Goal: Task Accomplishment & Management: Manage account settings

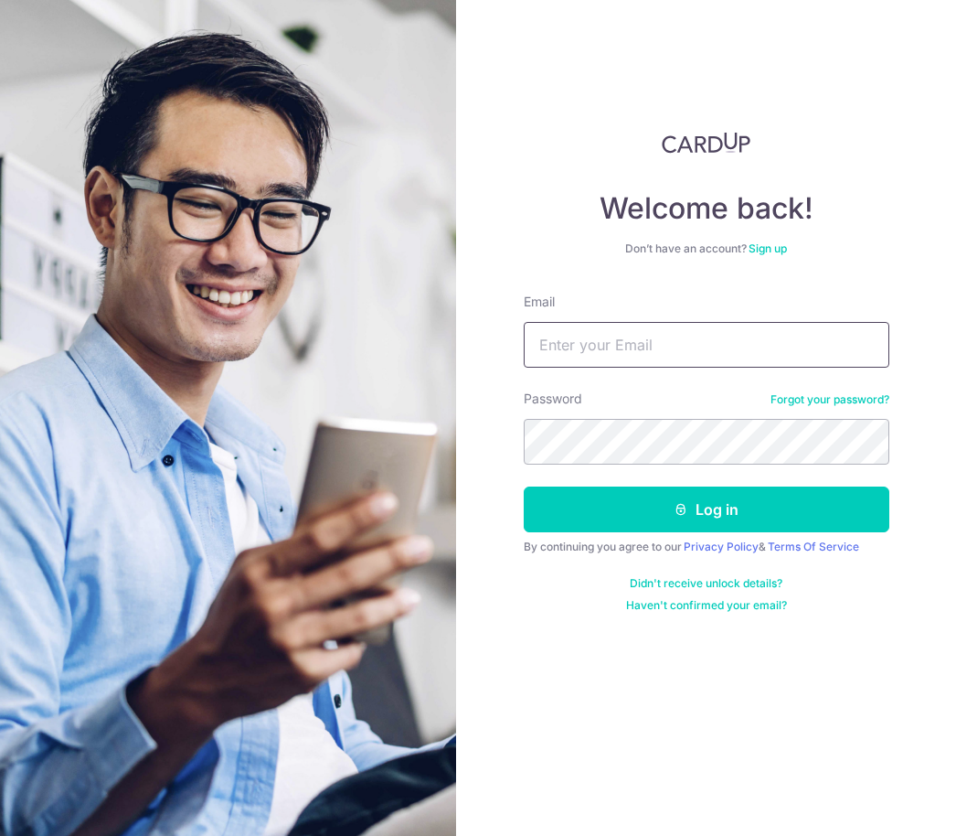
type input "[PERSON_NAME][EMAIL_ADDRESS][PERSON_NAME][DOMAIN_NAME]"
click at [706, 509] on button "Log in" at bounding box center [707, 509] width 366 height 46
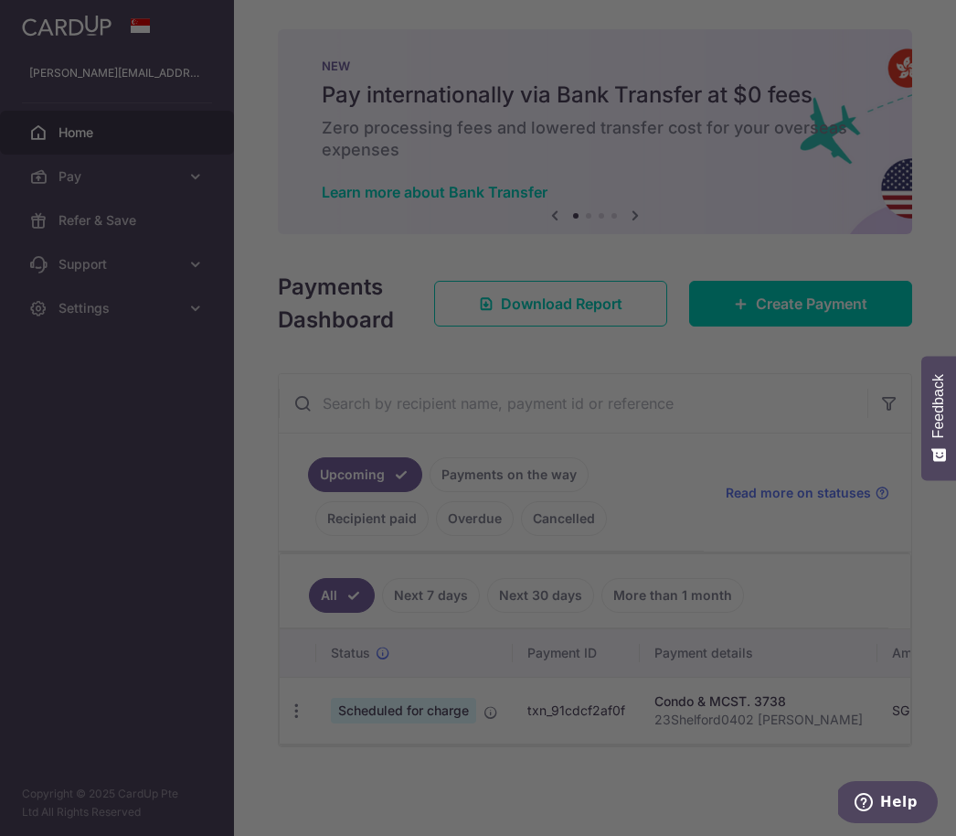
click at [707, 169] on div at bounding box center [482, 422] width 965 height 844
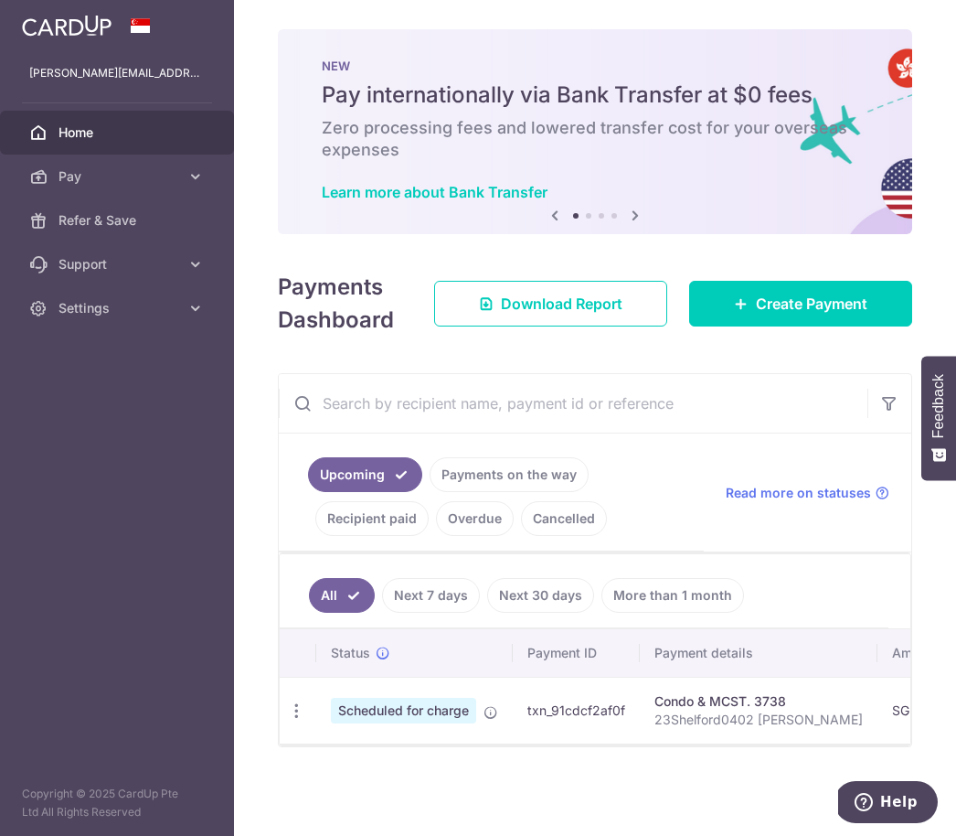
click at [416, 527] on link "Recipient paid" at bounding box center [371, 518] width 113 height 35
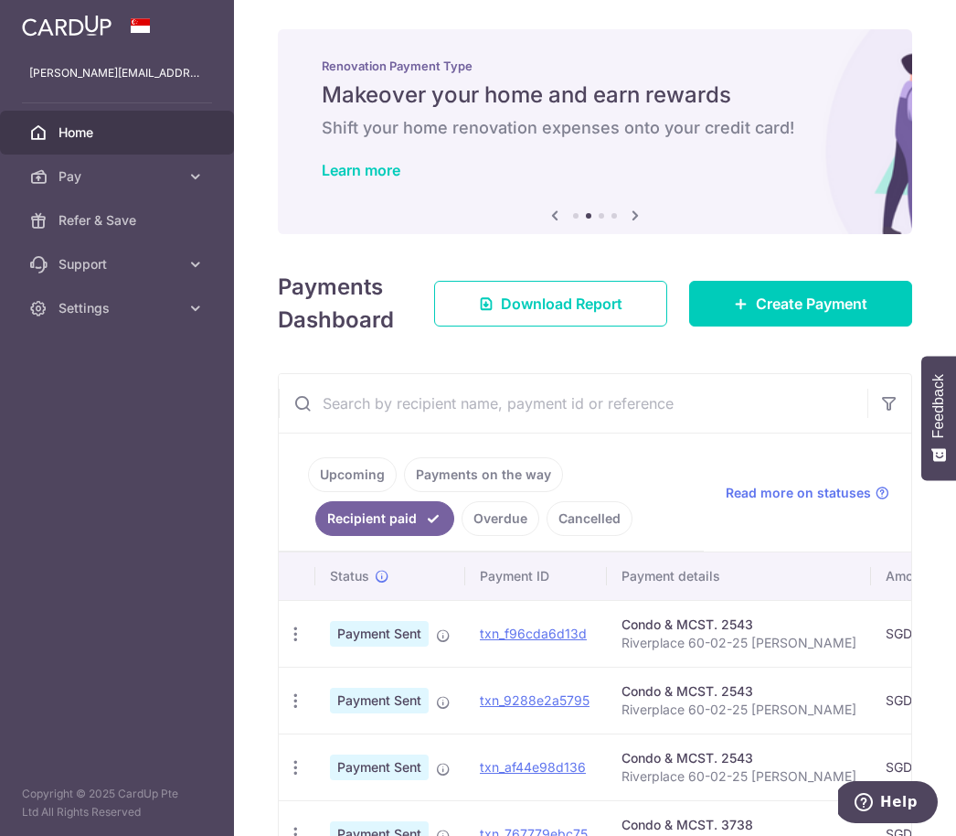
click at [404, 492] on link "Payments on the way" at bounding box center [483, 474] width 159 height 35
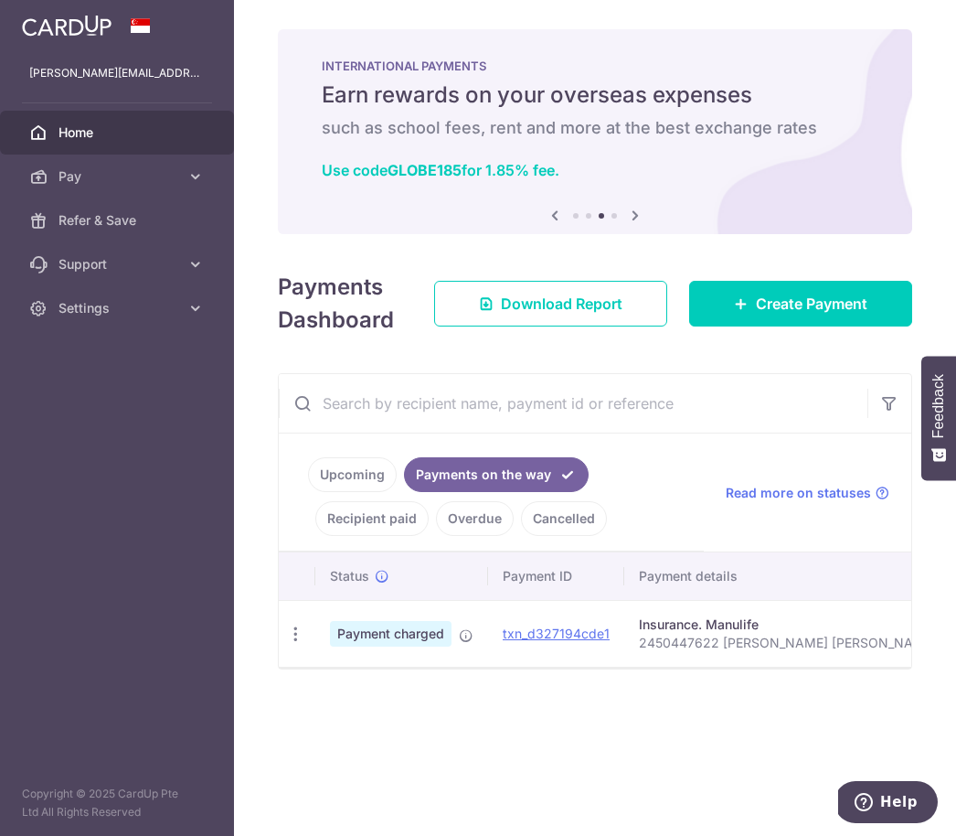
click at [308, 492] on link "Upcoming" at bounding box center [352, 474] width 89 height 35
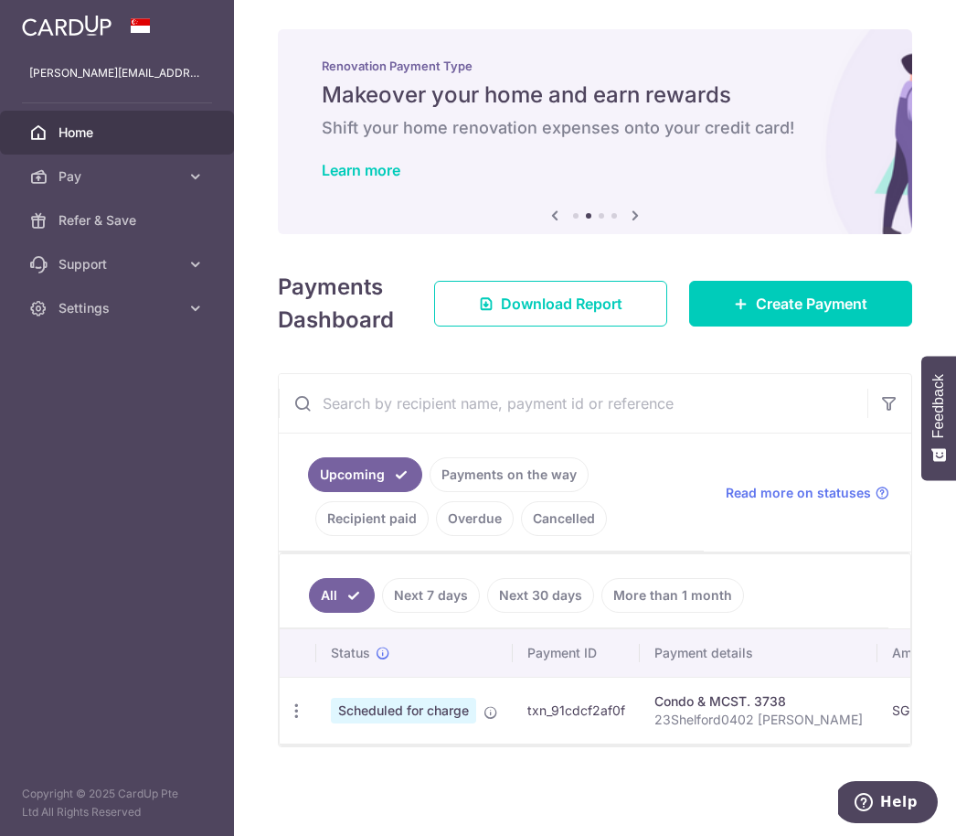
click at [287, 720] on icon "button" at bounding box center [296, 710] width 19 height 19
click at [333, 814] on span "Cancel payment" at bounding box center [394, 805] width 122 height 22
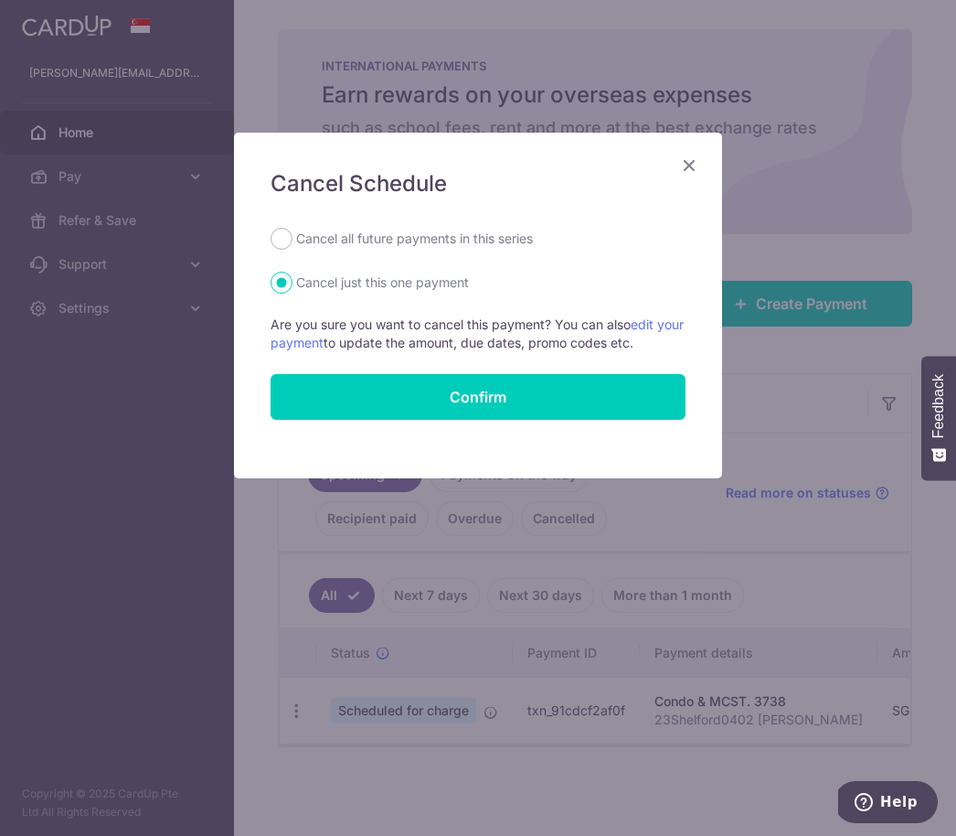
click at [512, 394] on button "Confirm" at bounding box center [478, 397] width 415 height 46
